Goal: Task Accomplishment & Management: Use online tool/utility

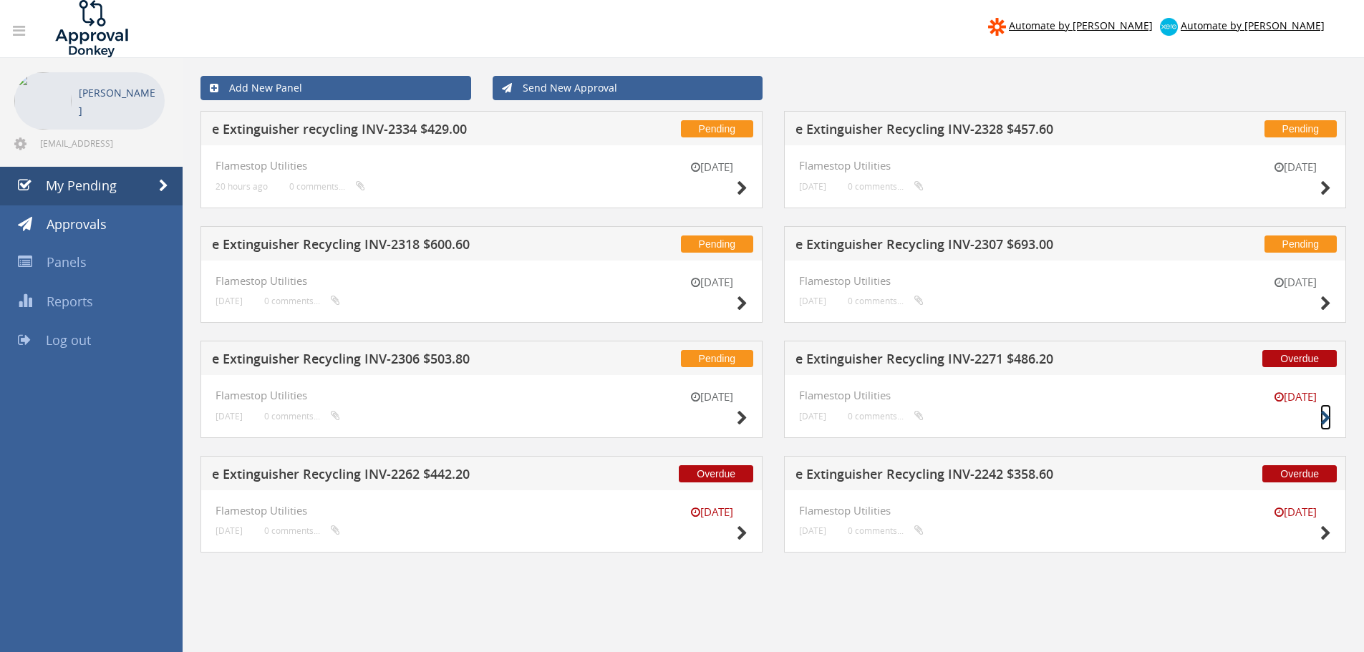
click at [1326, 417] on icon at bounding box center [1325, 418] width 11 height 15
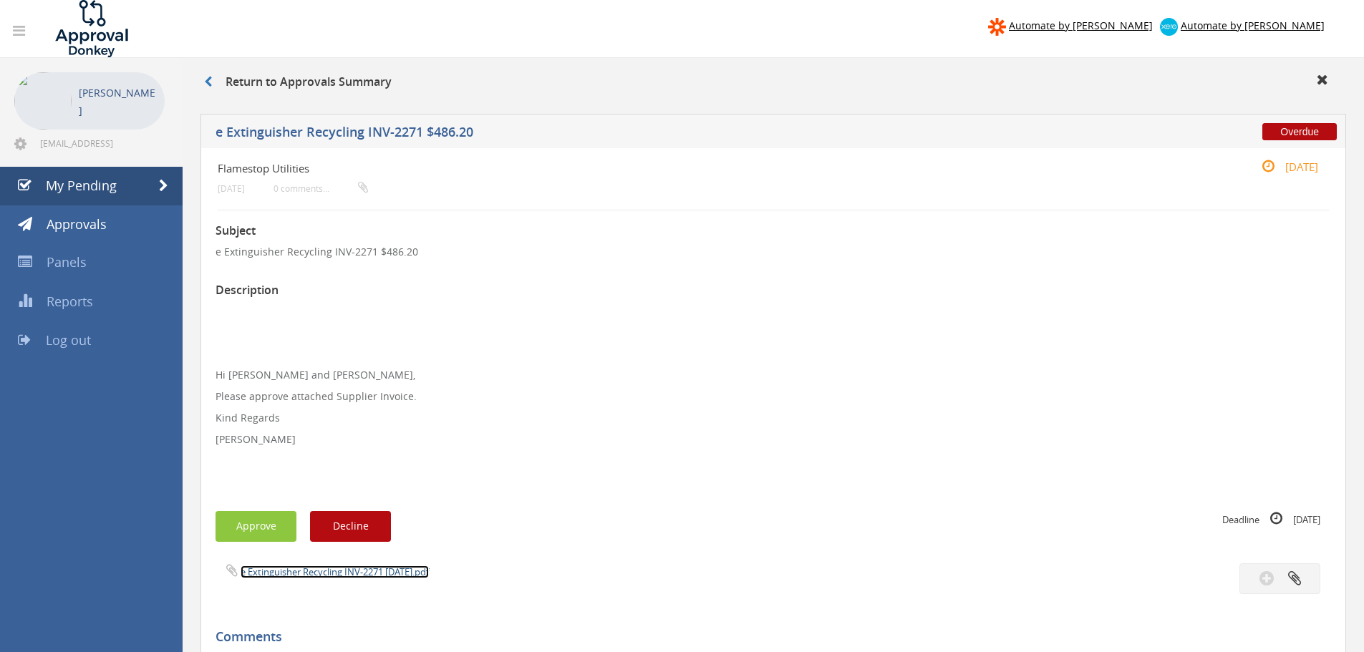
click at [302, 574] on link "e Extinguisher Recycling INV-2271 [DATE].pdf" at bounding box center [335, 572] width 188 height 13
click at [254, 521] on button "Approve" at bounding box center [256, 526] width 81 height 31
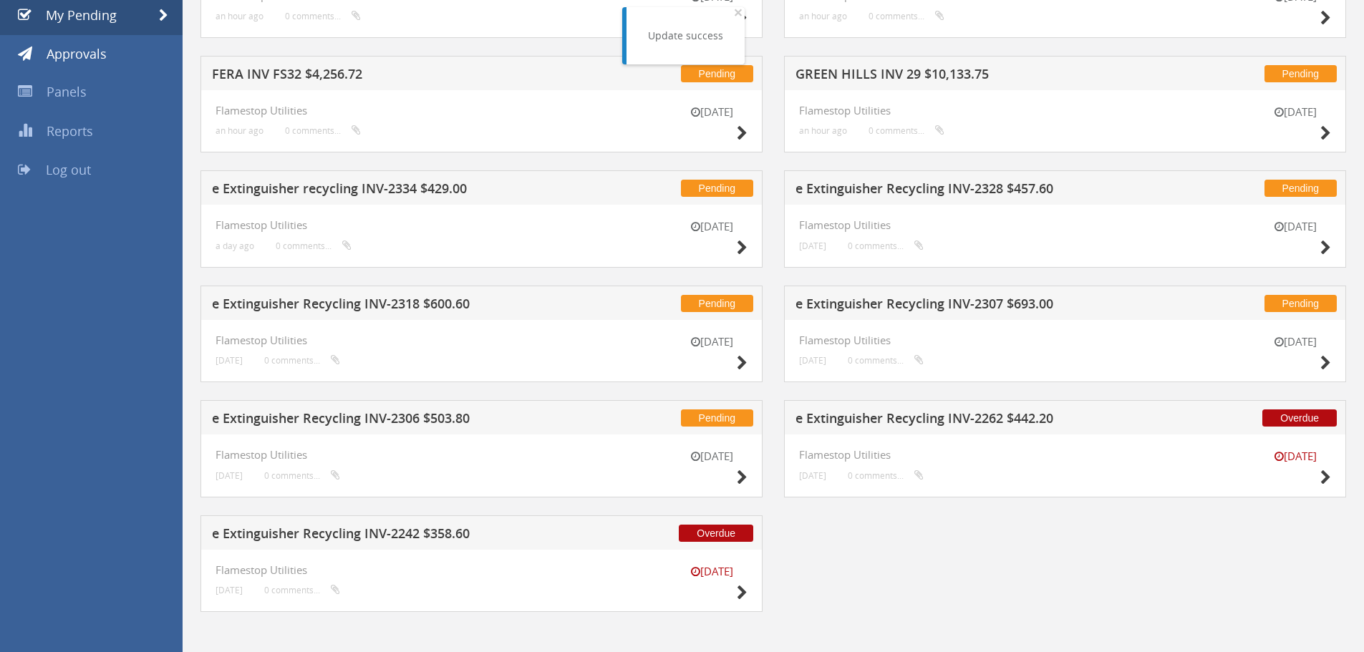
scroll to position [177, 0]
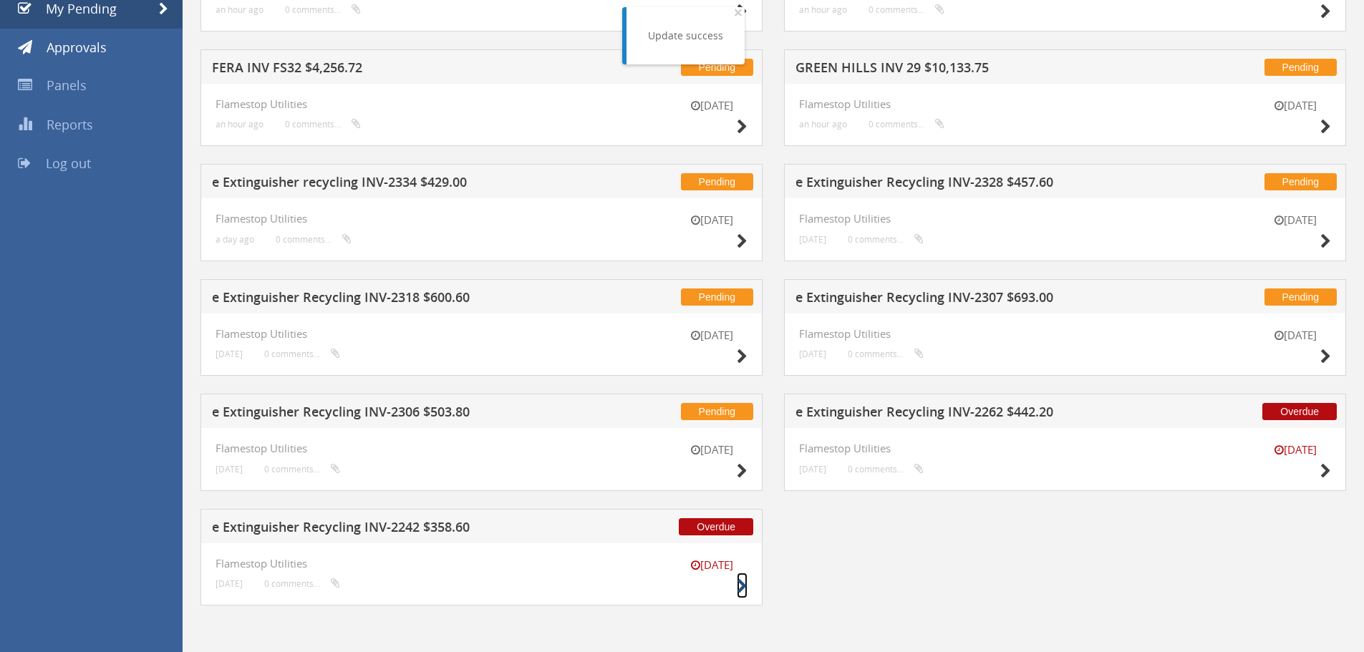
click at [743, 587] on icon at bounding box center [742, 586] width 11 height 15
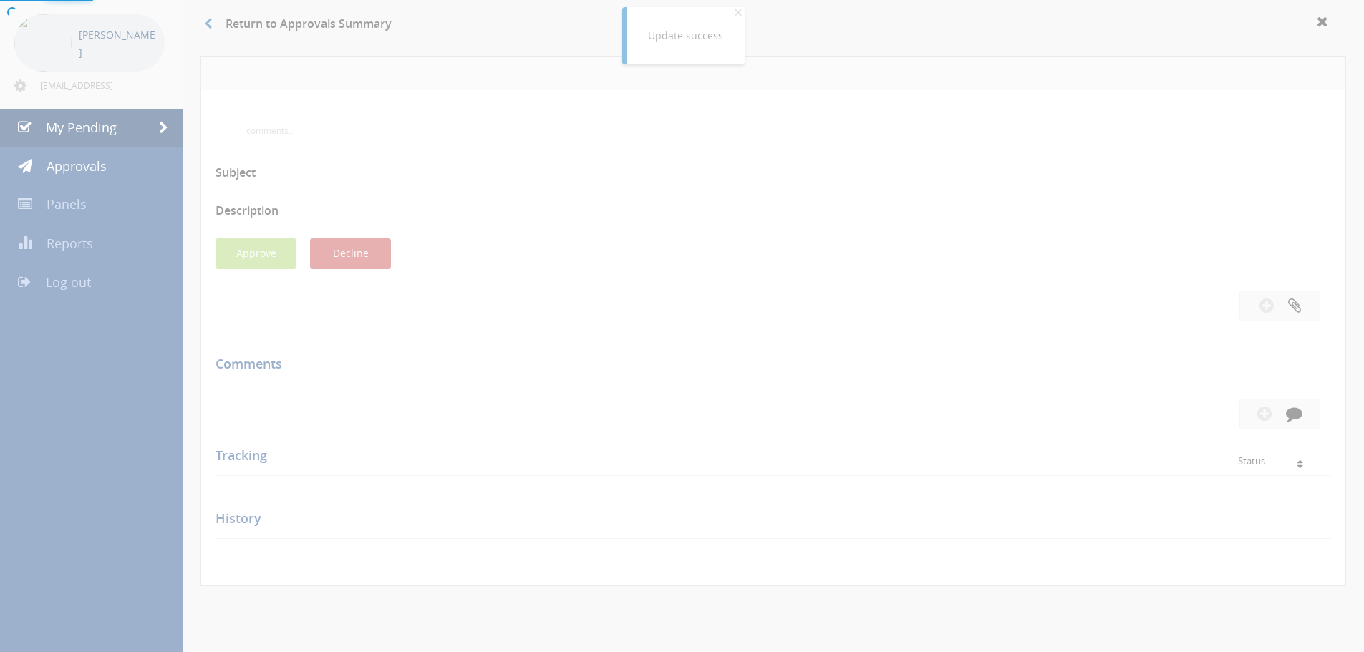
scroll to position [177, 0]
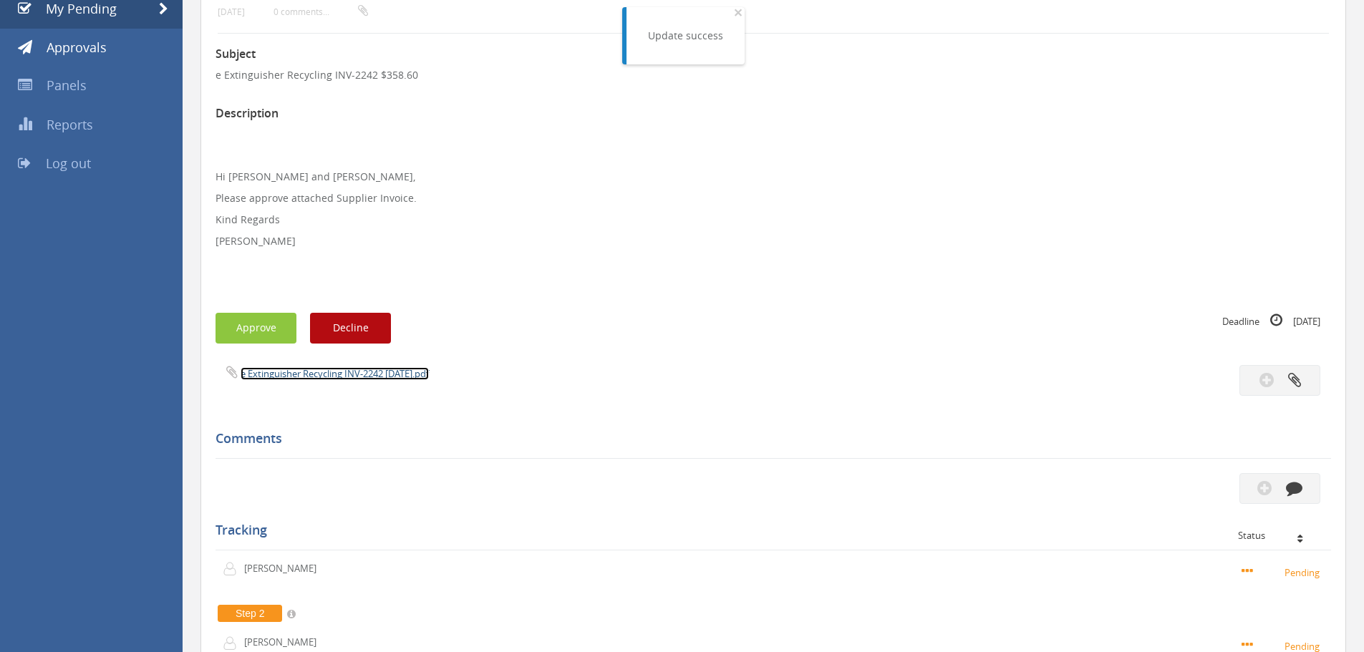
click at [352, 374] on link "e Extinguisher Recycling INV-2242 [DATE].pdf" at bounding box center [335, 373] width 188 height 13
click at [256, 328] on button "Approve" at bounding box center [256, 328] width 81 height 31
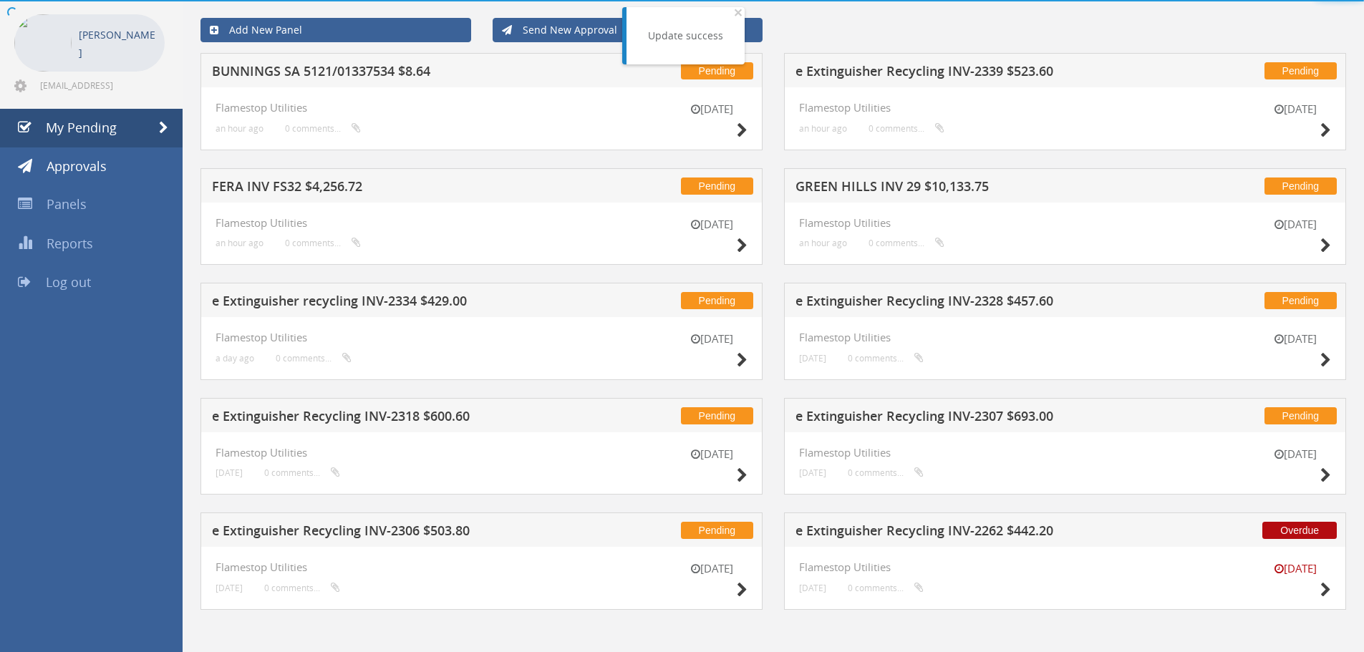
scroll to position [62, 0]
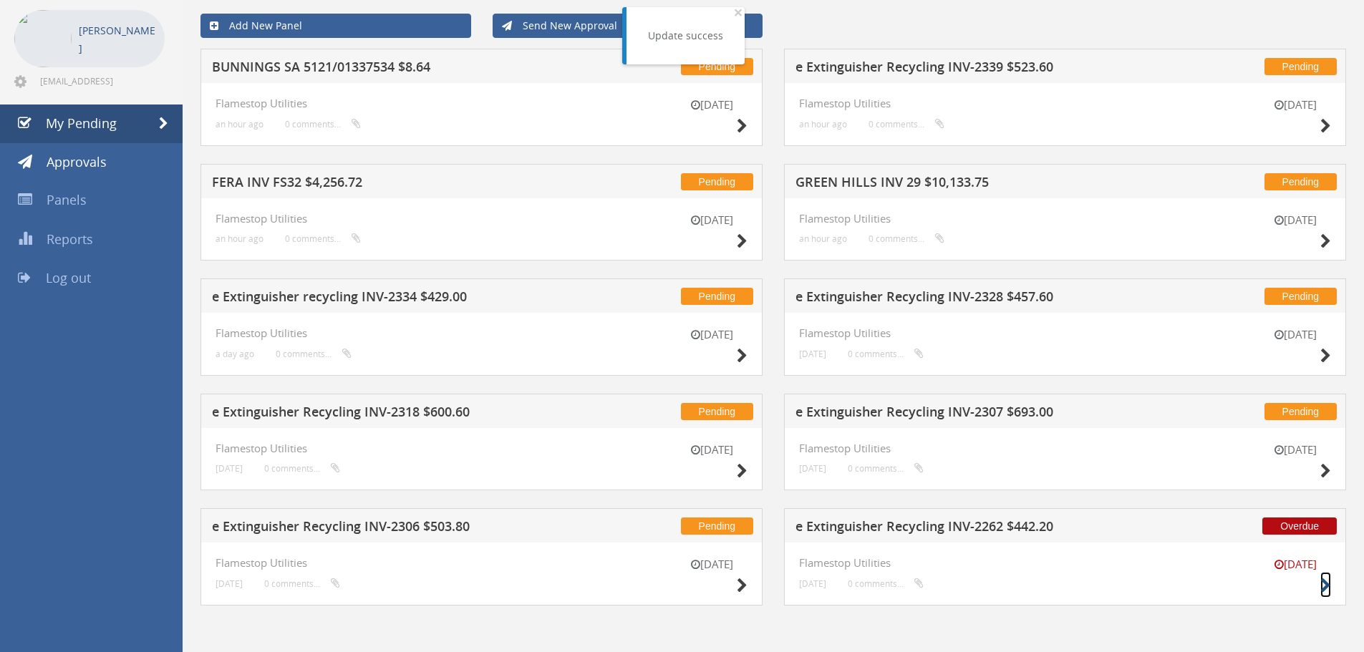
click at [1327, 584] on icon at bounding box center [1325, 586] width 11 height 15
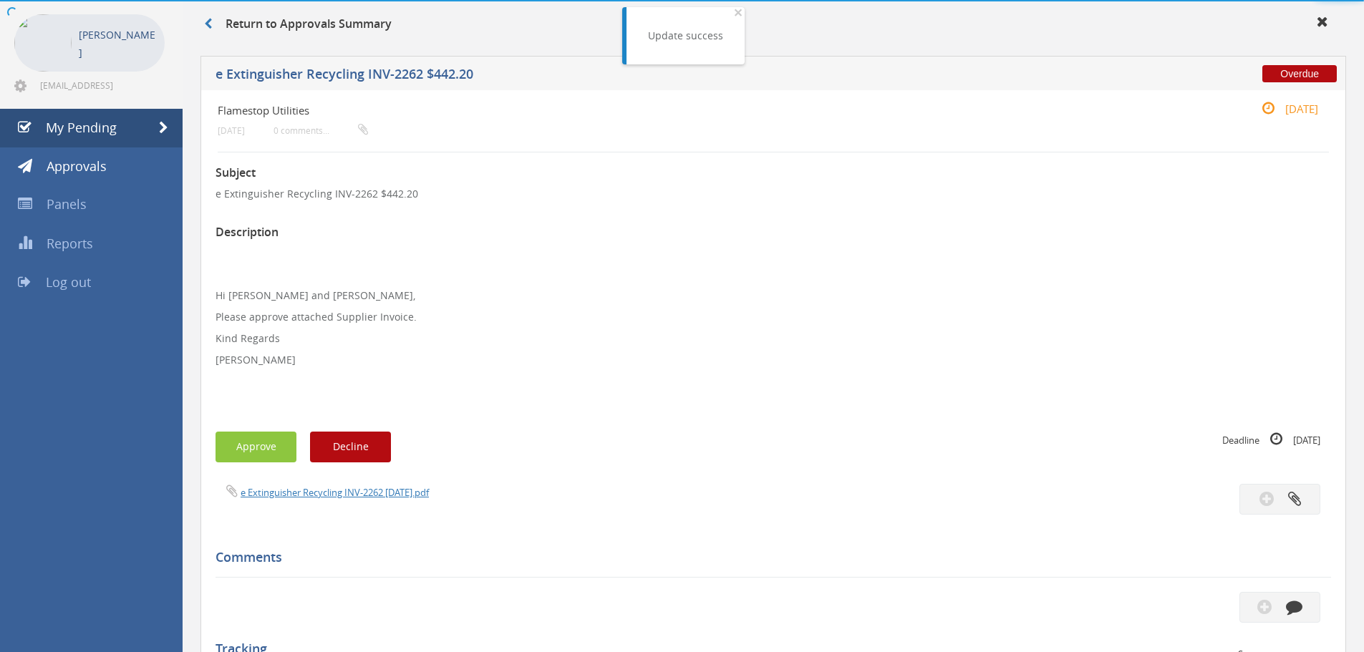
scroll to position [62, 0]
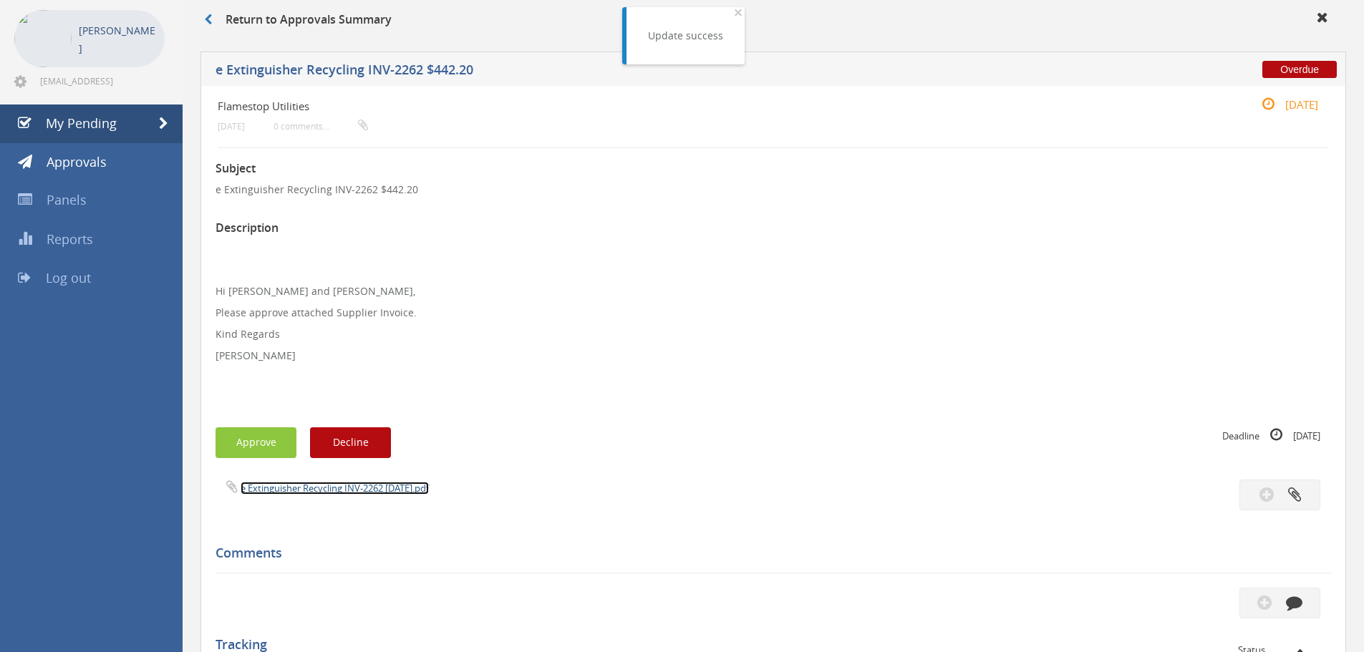
click at [310, 485] on link "e Extinguisher Recycling INV-2262 [DATE].pdf" at bounding box center [335, 488] width 188 height 13
click at [256, 435] on button "Approve" at bounding box center [256, 442] width 81 height 31
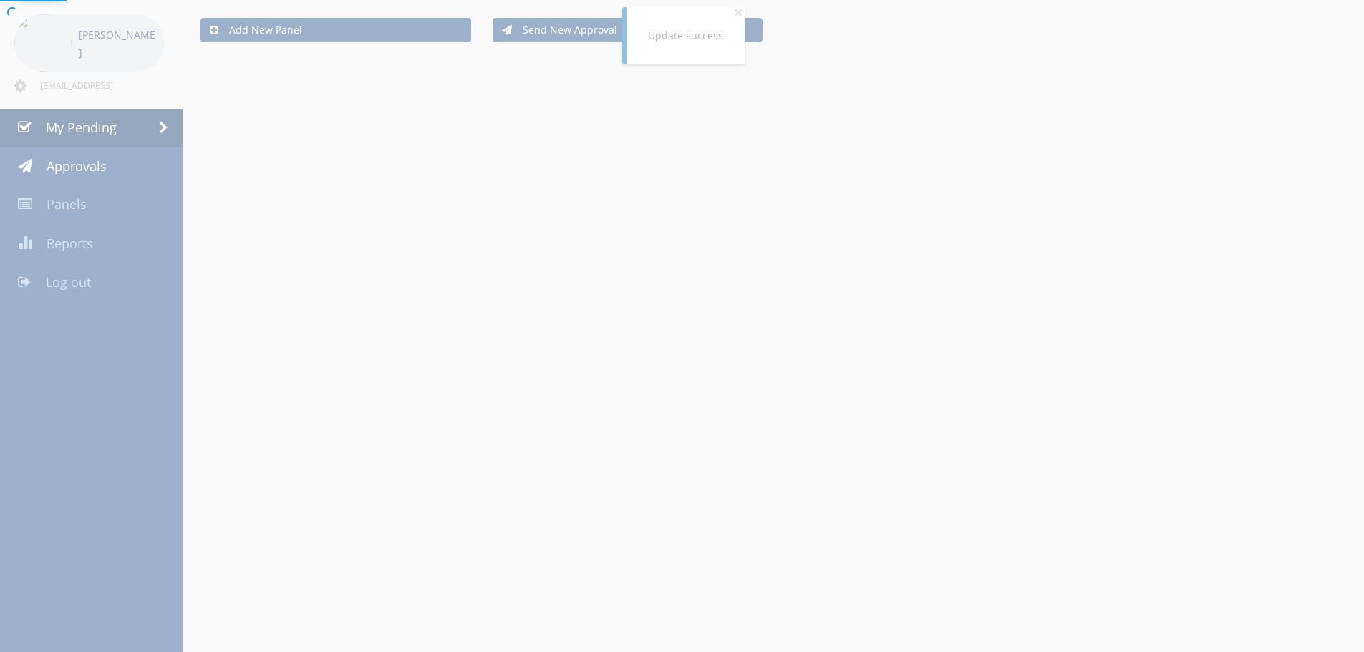
scroll to position [62, 0]
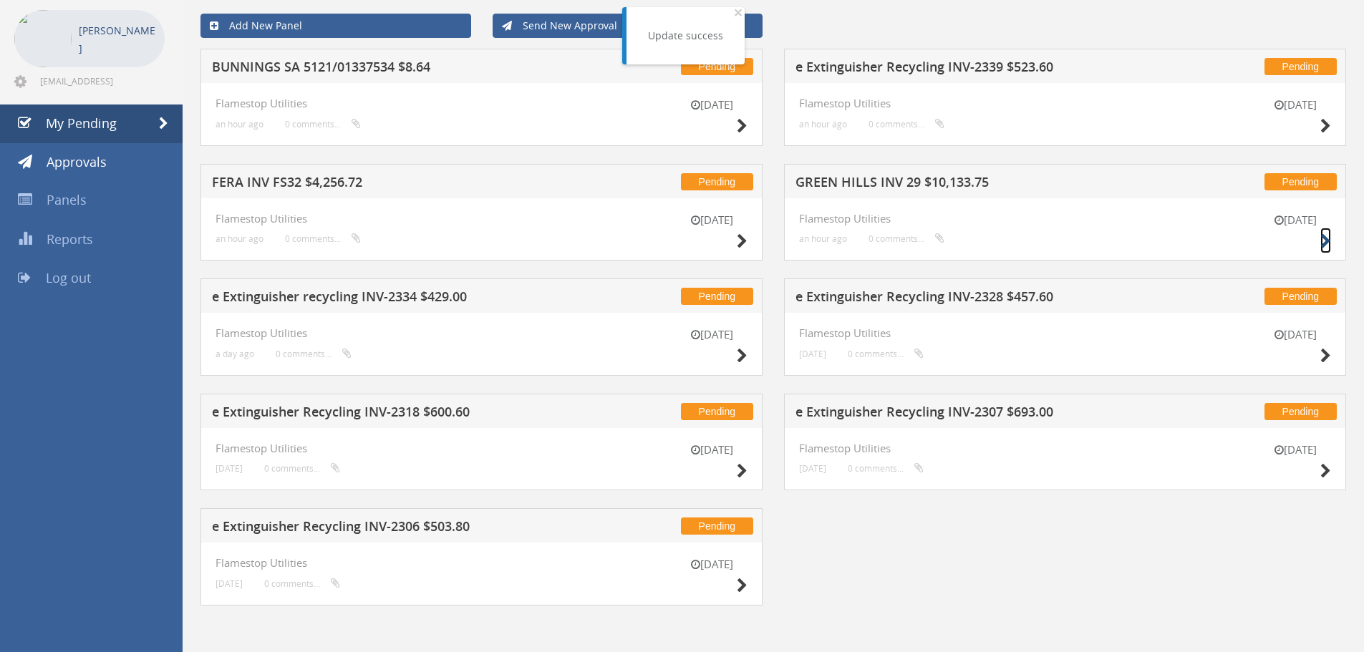
click at [1325, 239] on icon at bounding box center [1325, 241] width 11 height 15
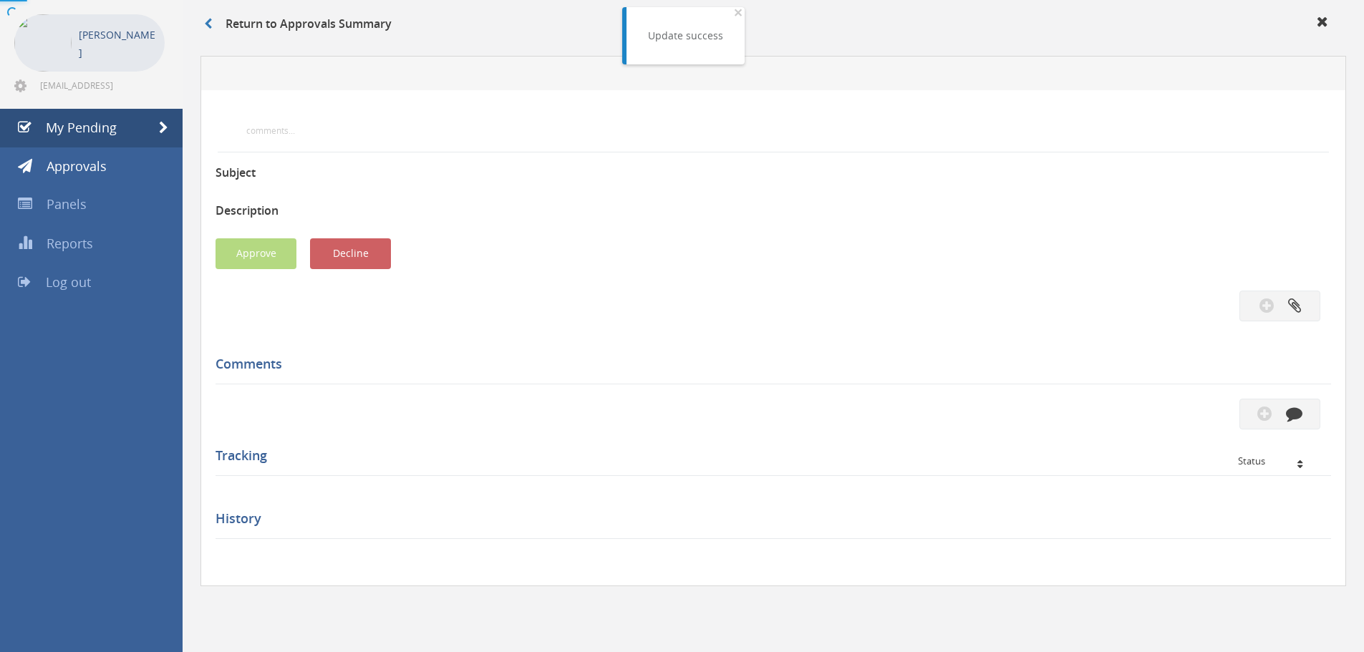
scroll to position [62, 0]
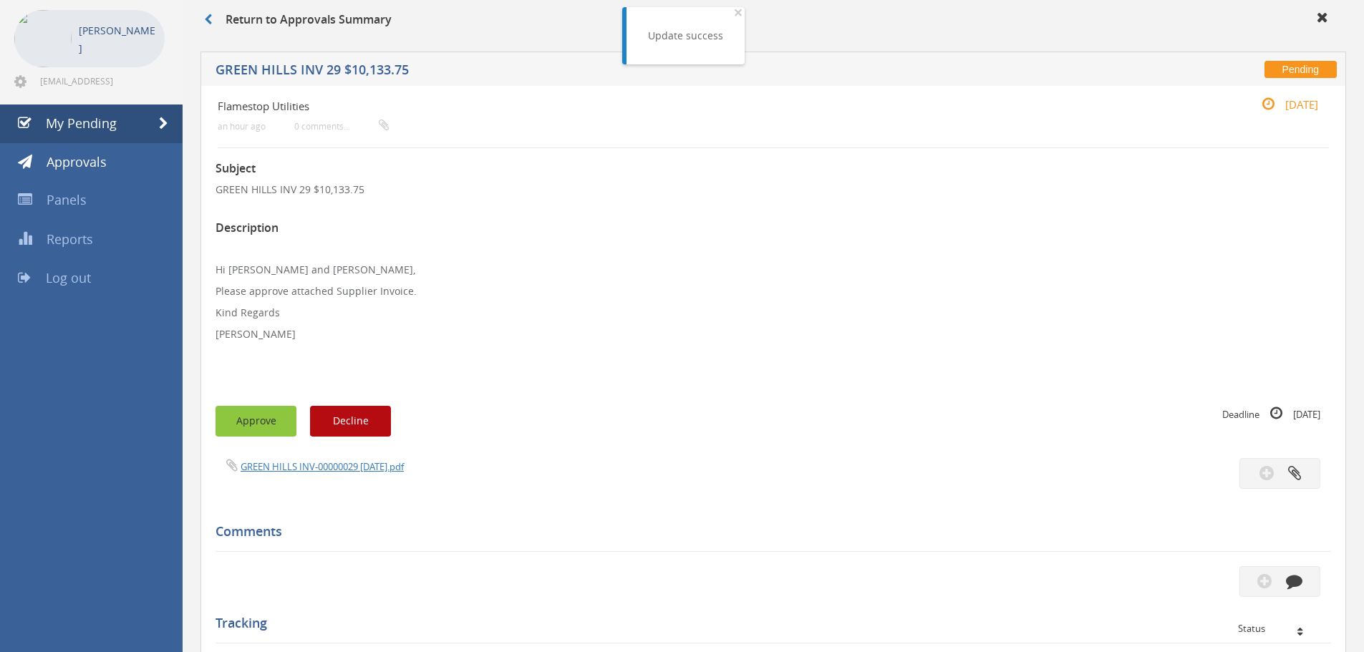
click at [241, 415] on button "Approve" at bounding box center [256, 421] width 81 height 31
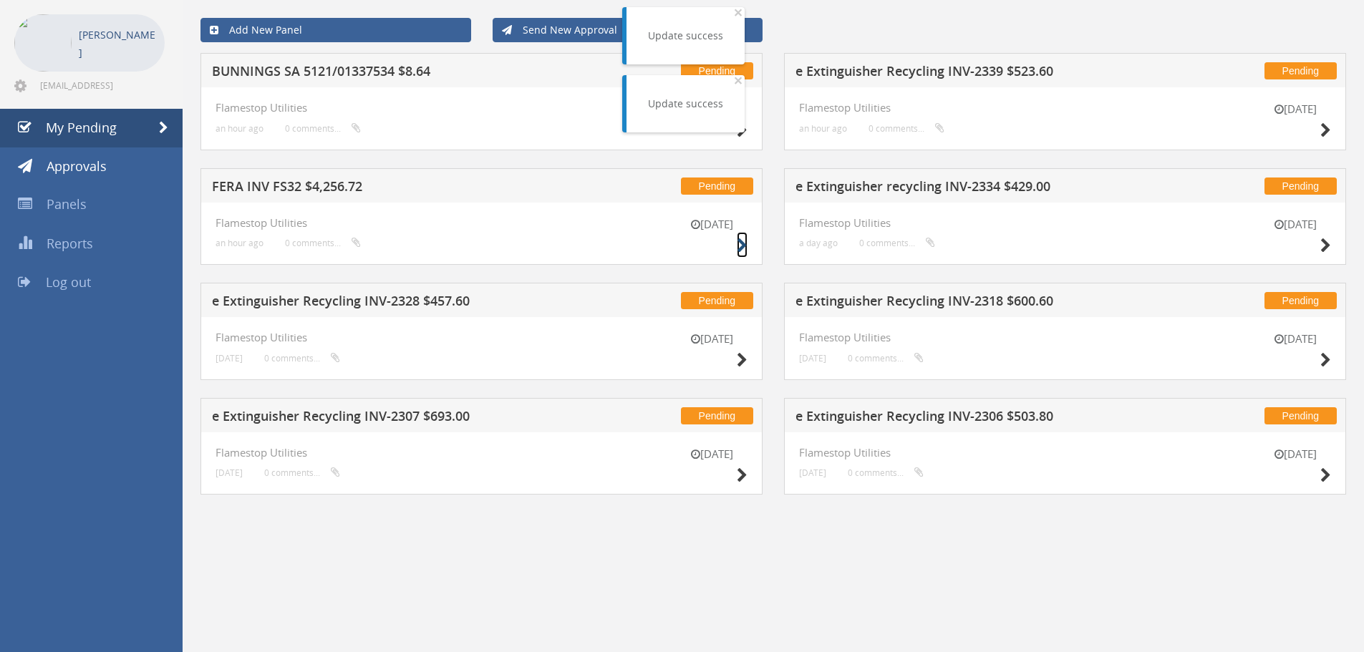
click at [742, 243] on icon at bounding box center [742, 245] width 11 height 15
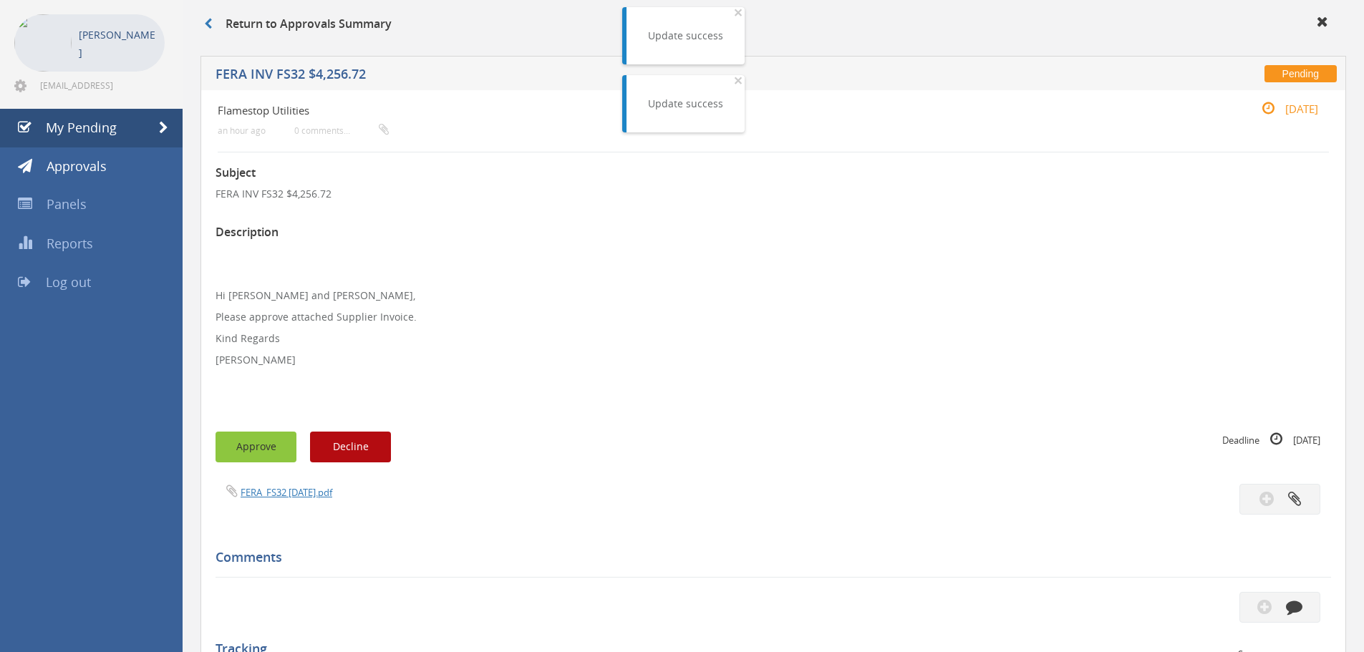
click at [256, 447] on button "Approve" at bounding box center [256, 447] width 81 height 31
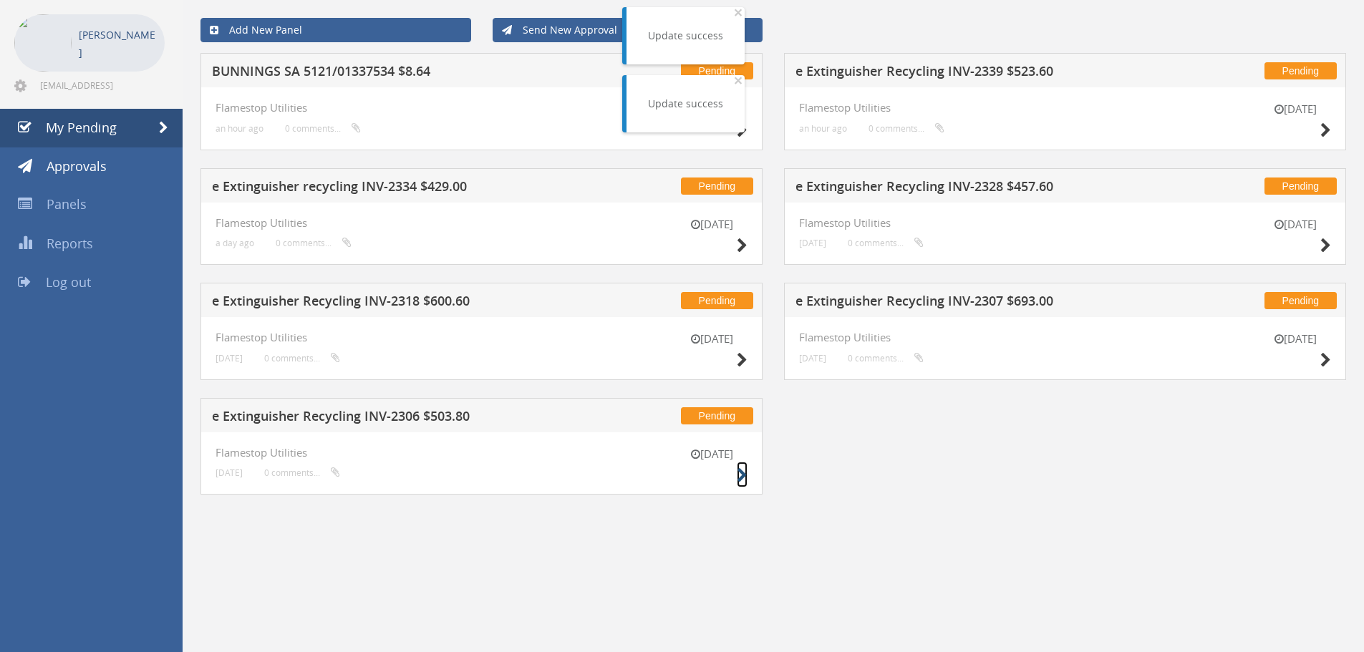
click at [741, 477] on icon at bounding box center [742, 475] width 11 height 15
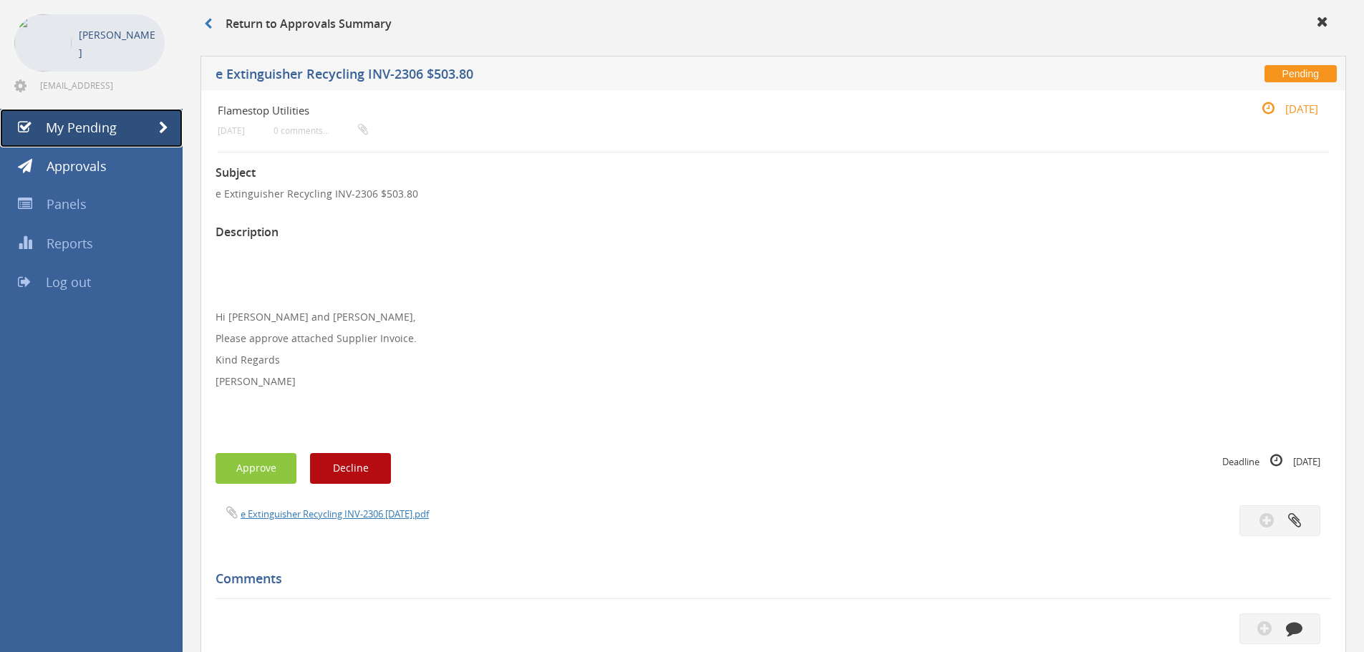
click at [84, 124] on span "My Pending" at bounding box center [81, 127] width 71 height 17
